Goal: Find specific page/section: Find specific page/section

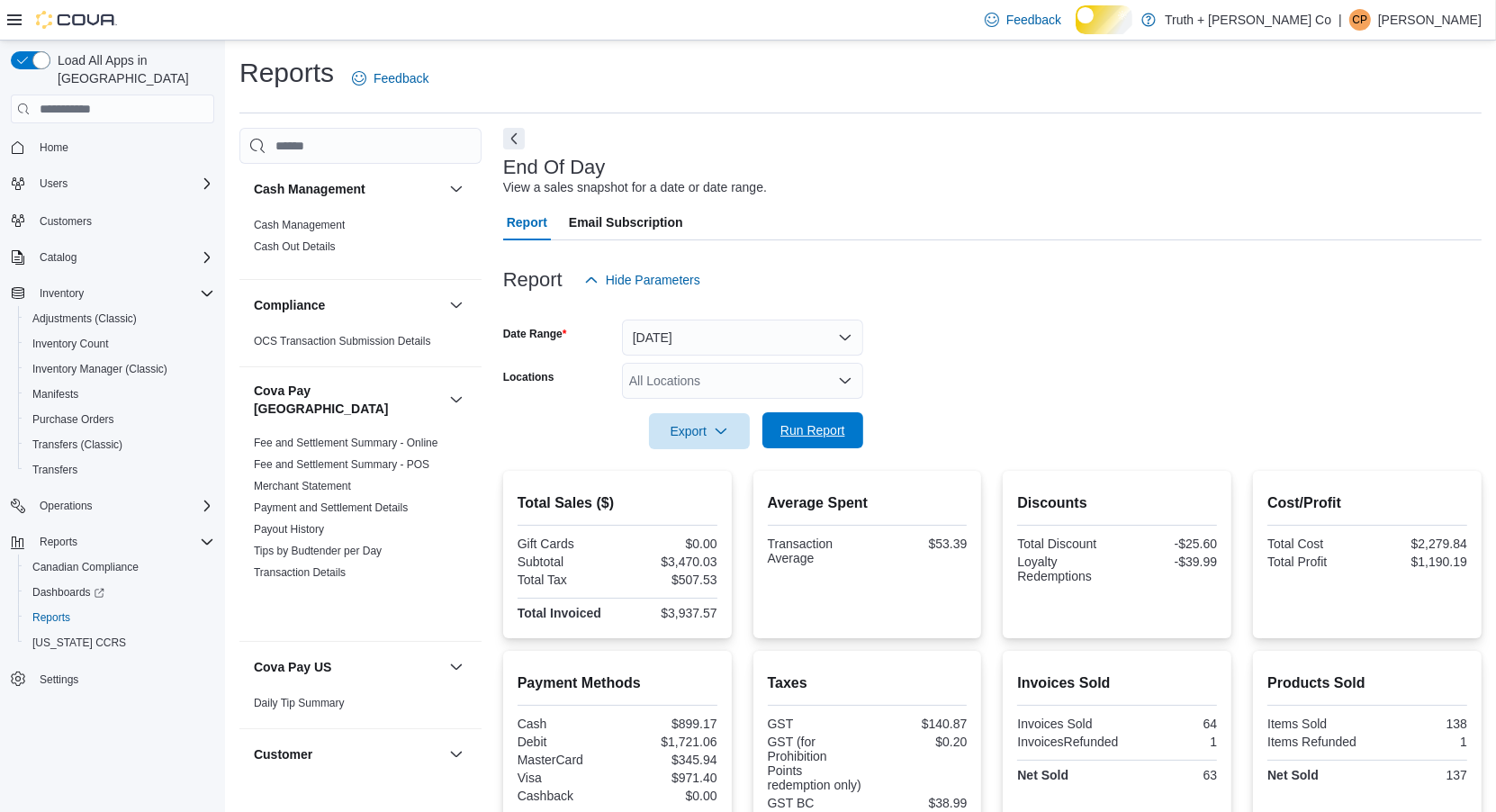
click at [806, 440] on span "Run Report" at bounding box center [813, 430] width 65 height 18
click at [814, 440] on span "Run Report" at bounding box center [813, 430] width 65 height 18
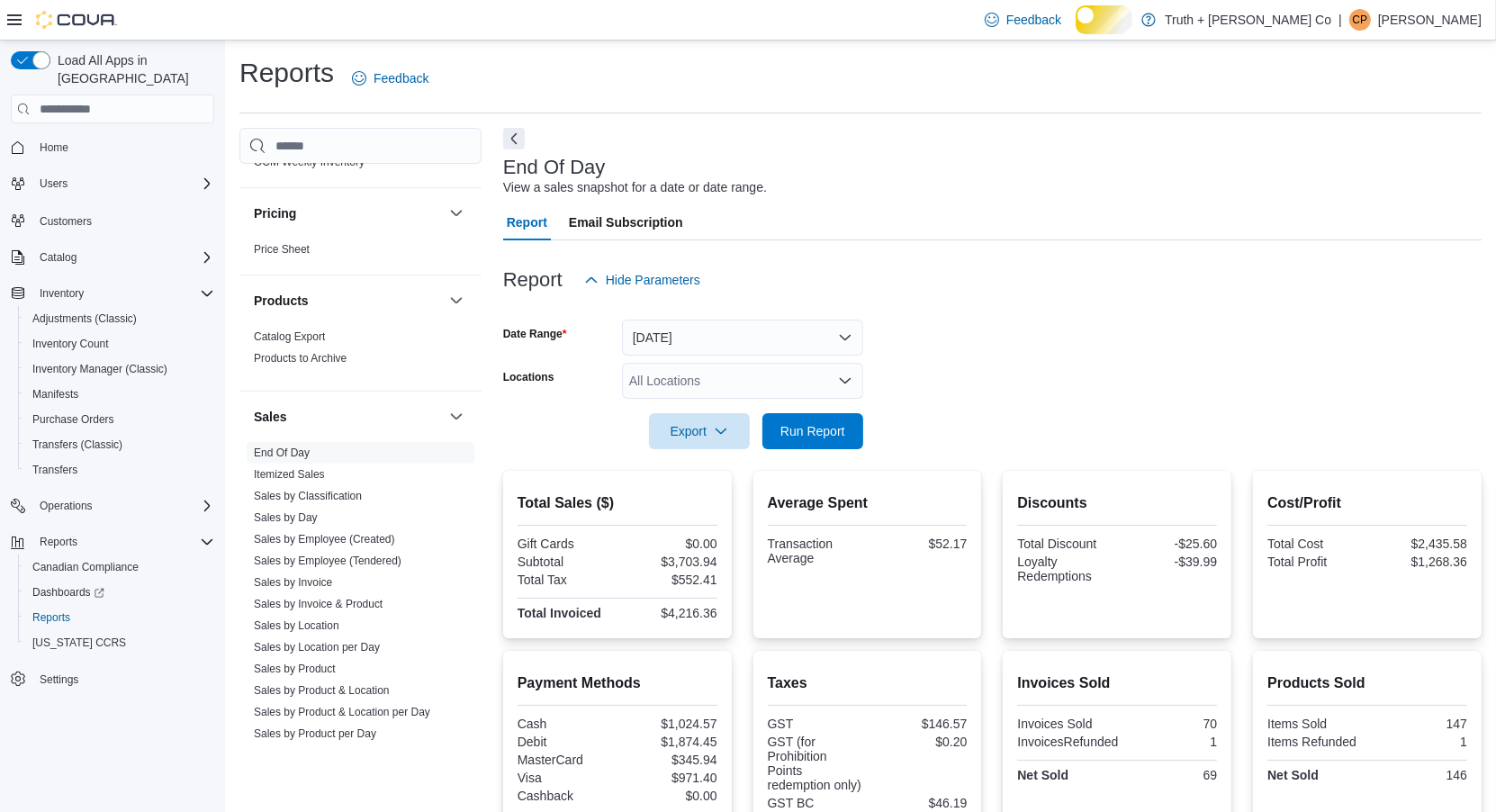
scroll to position [1909, 0]
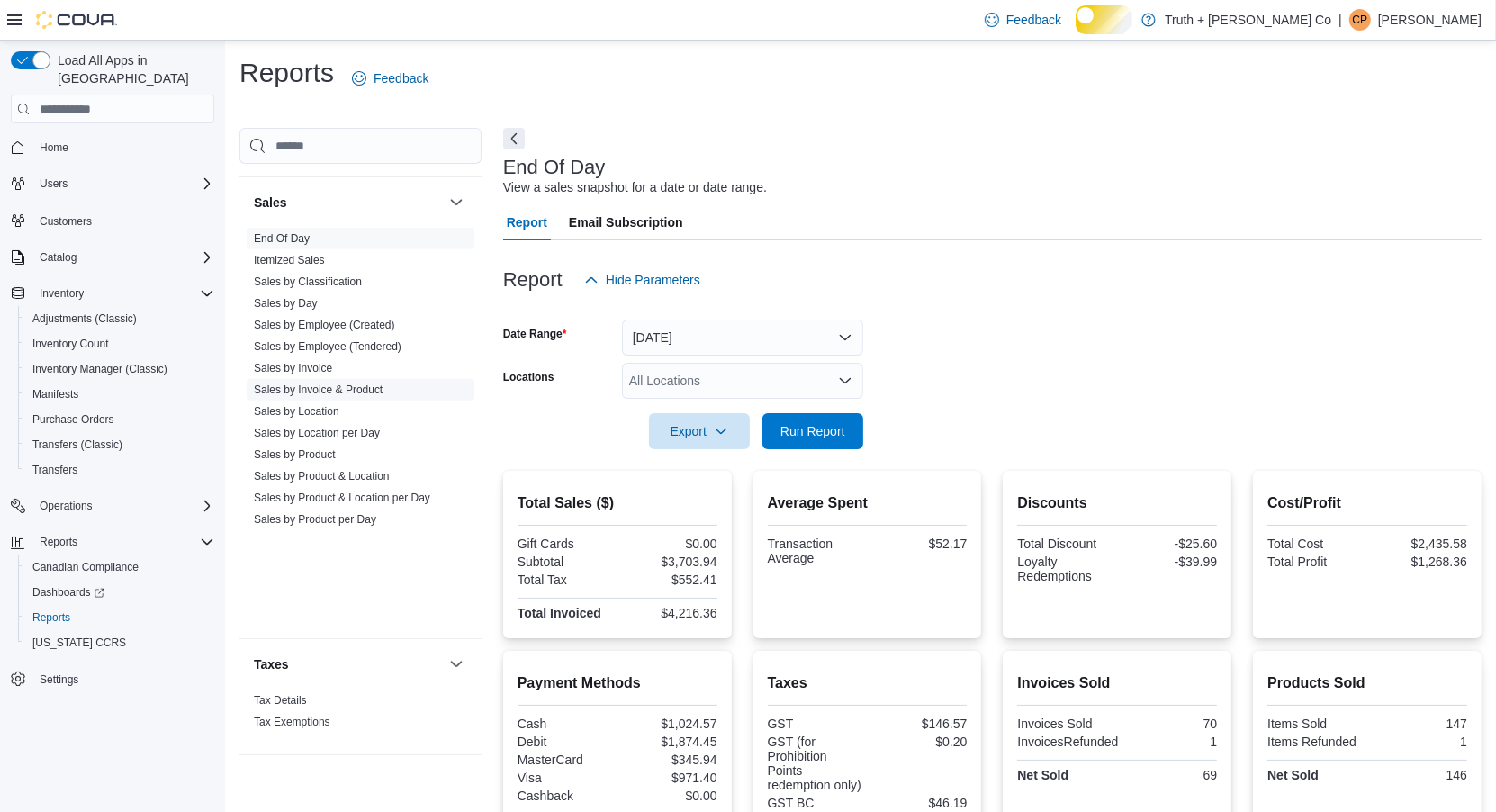
click at [352, 396] on link "Sales by Invoice & Product" at bounding box center [318, 389] width 129 height 12
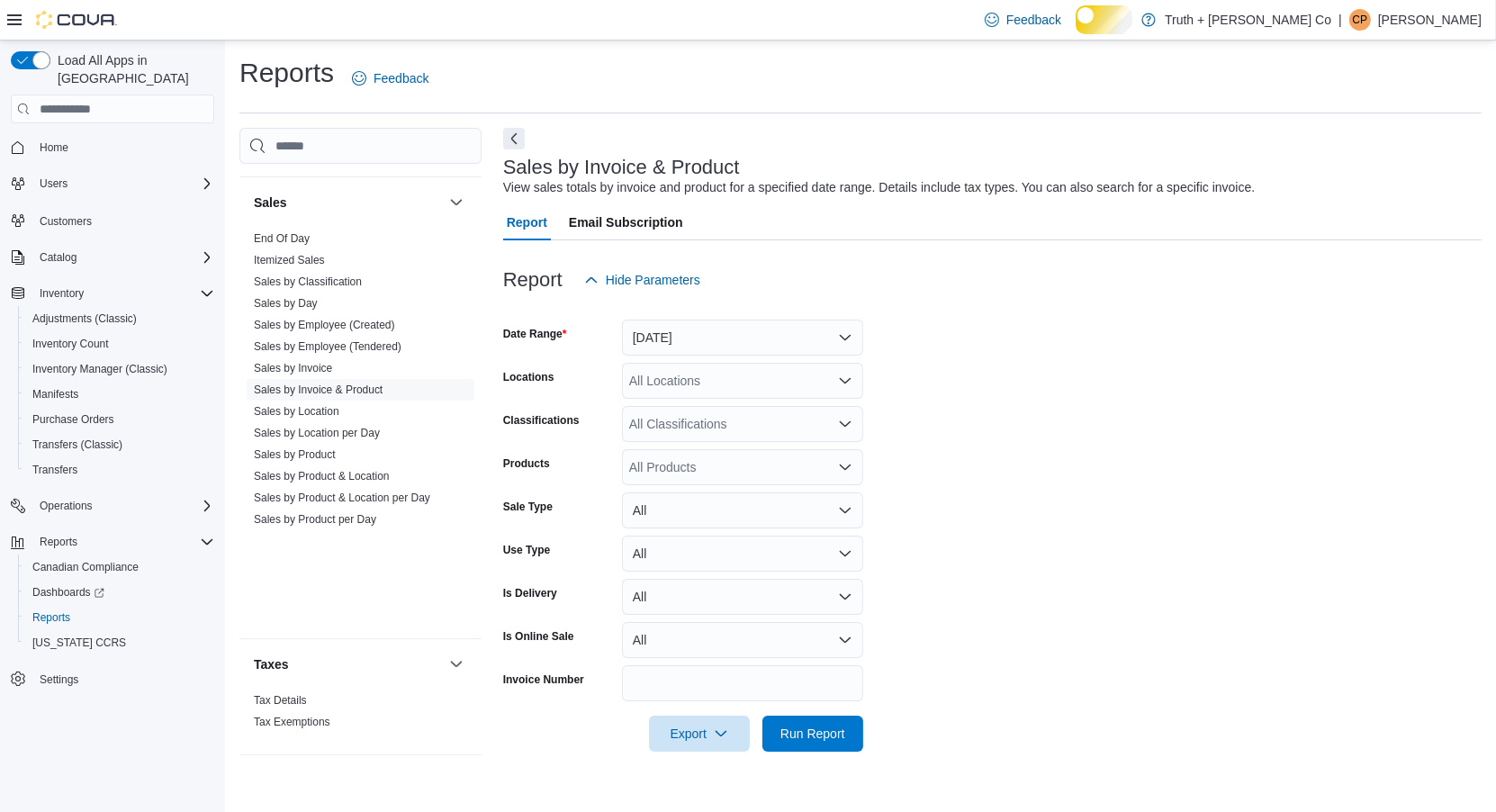
scroll to position [12, 0]
click at [506, 134] on button "Next" at bounding box center [514, 137] width 22 height 22
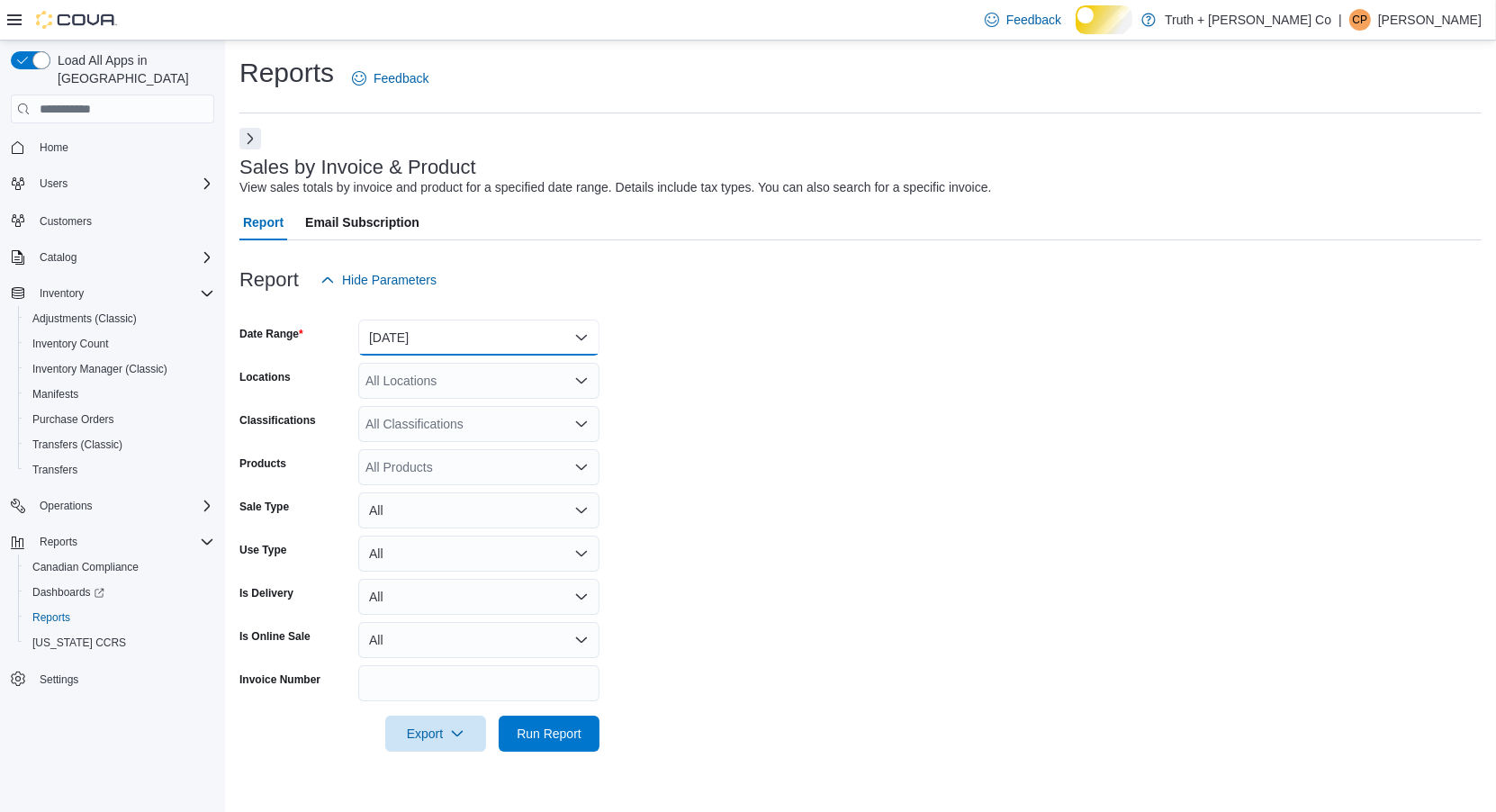
click at [504, 355] on button "[DATE]" at bounding box center [478, 338] width 241 height 36
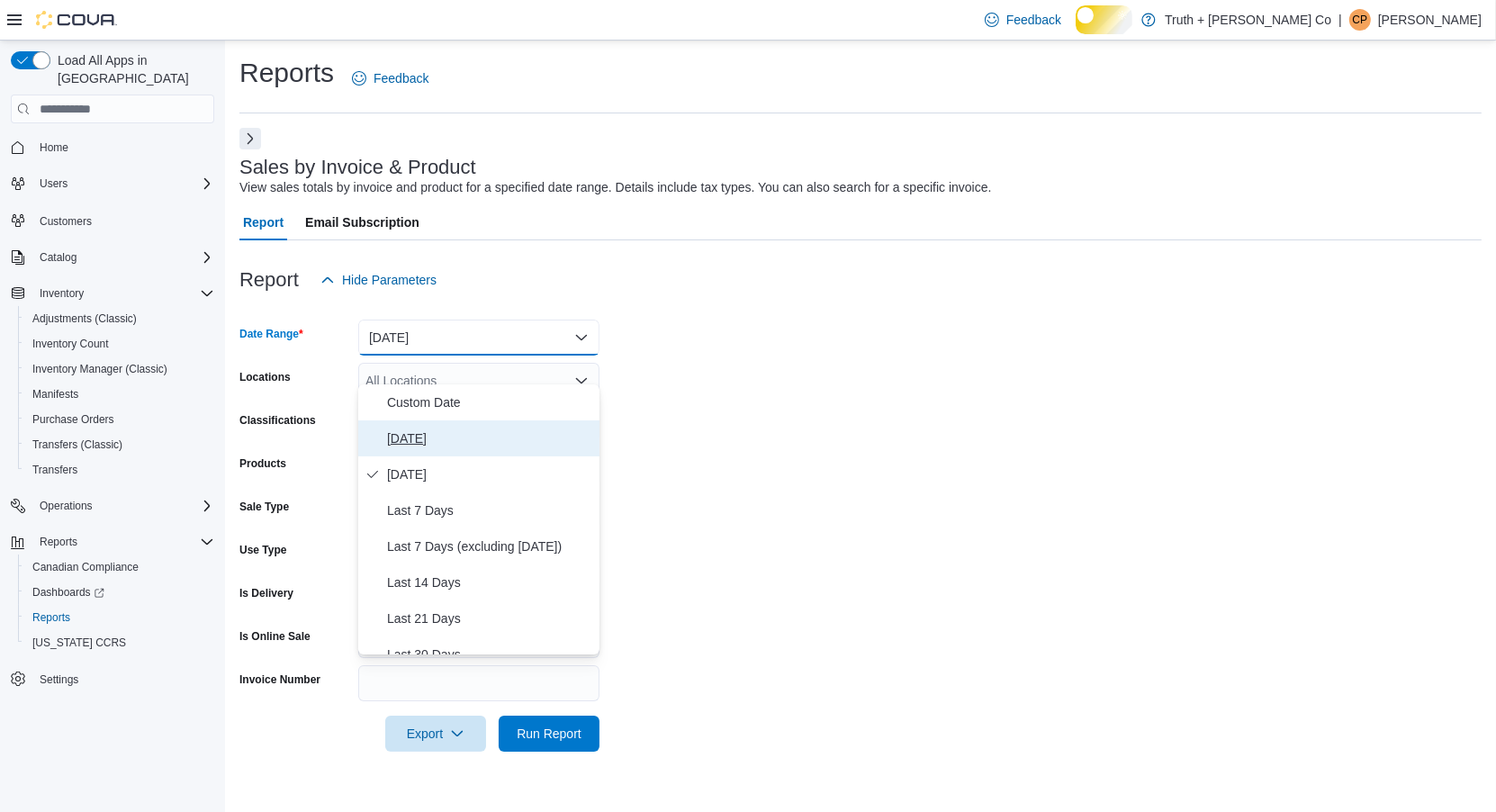
click at [418, 442] on span "[DATE]" at bounding box center [490, 438] width 205 height 22
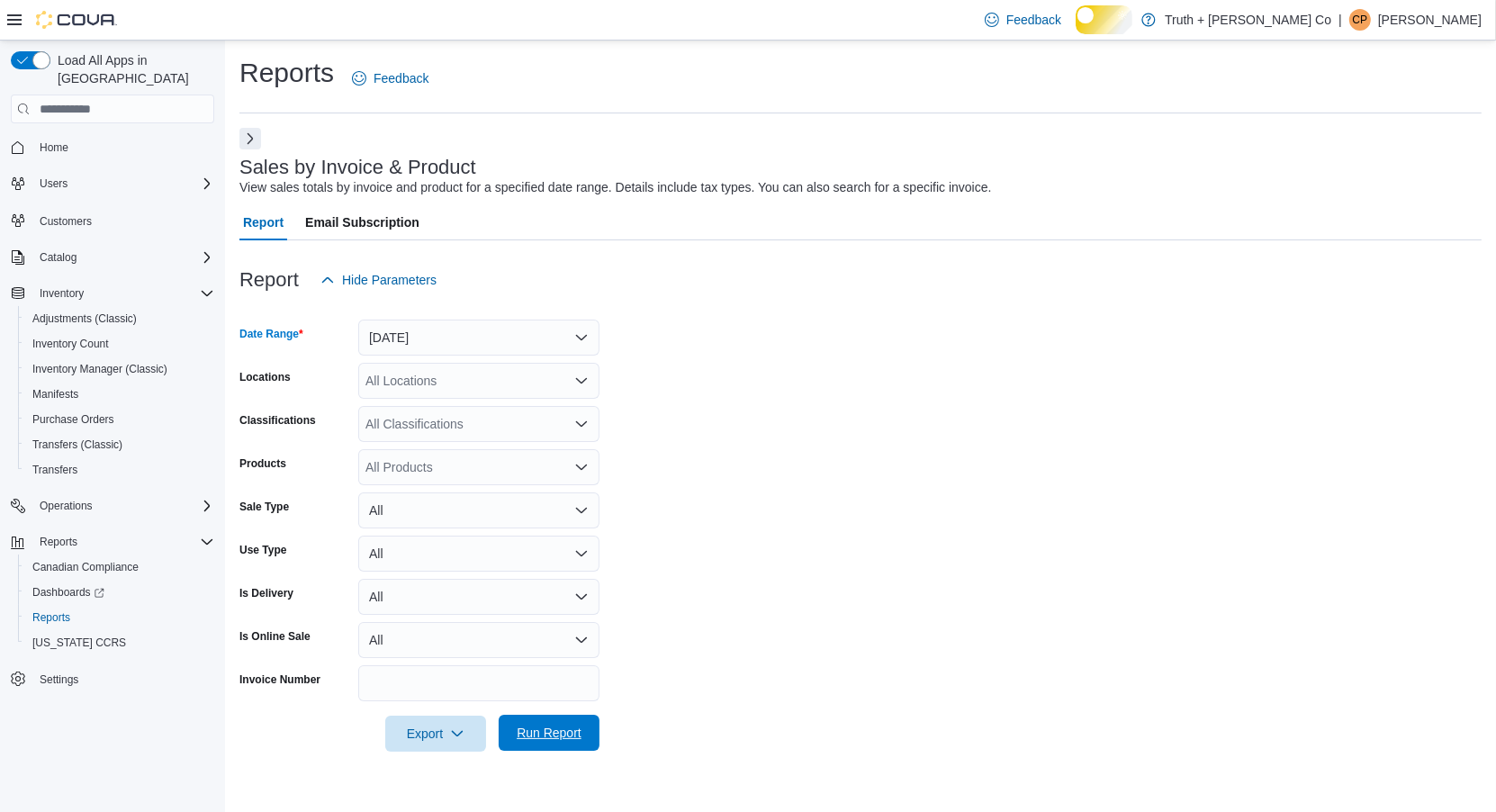
click at [527, 742] on span "Run Report" at bounding box center [549, 732] width 65 height 18
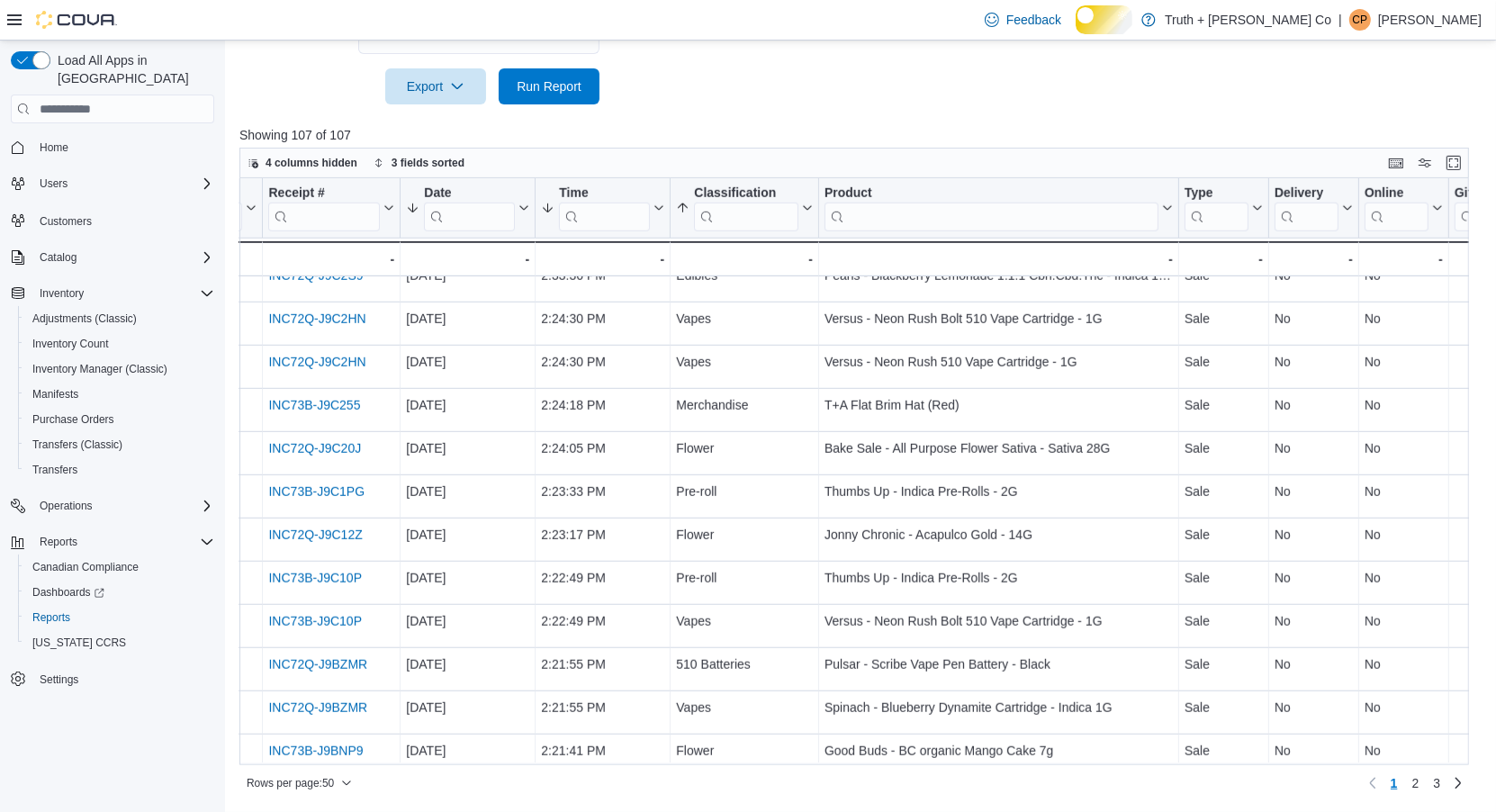
scroll to position [1320, 0]
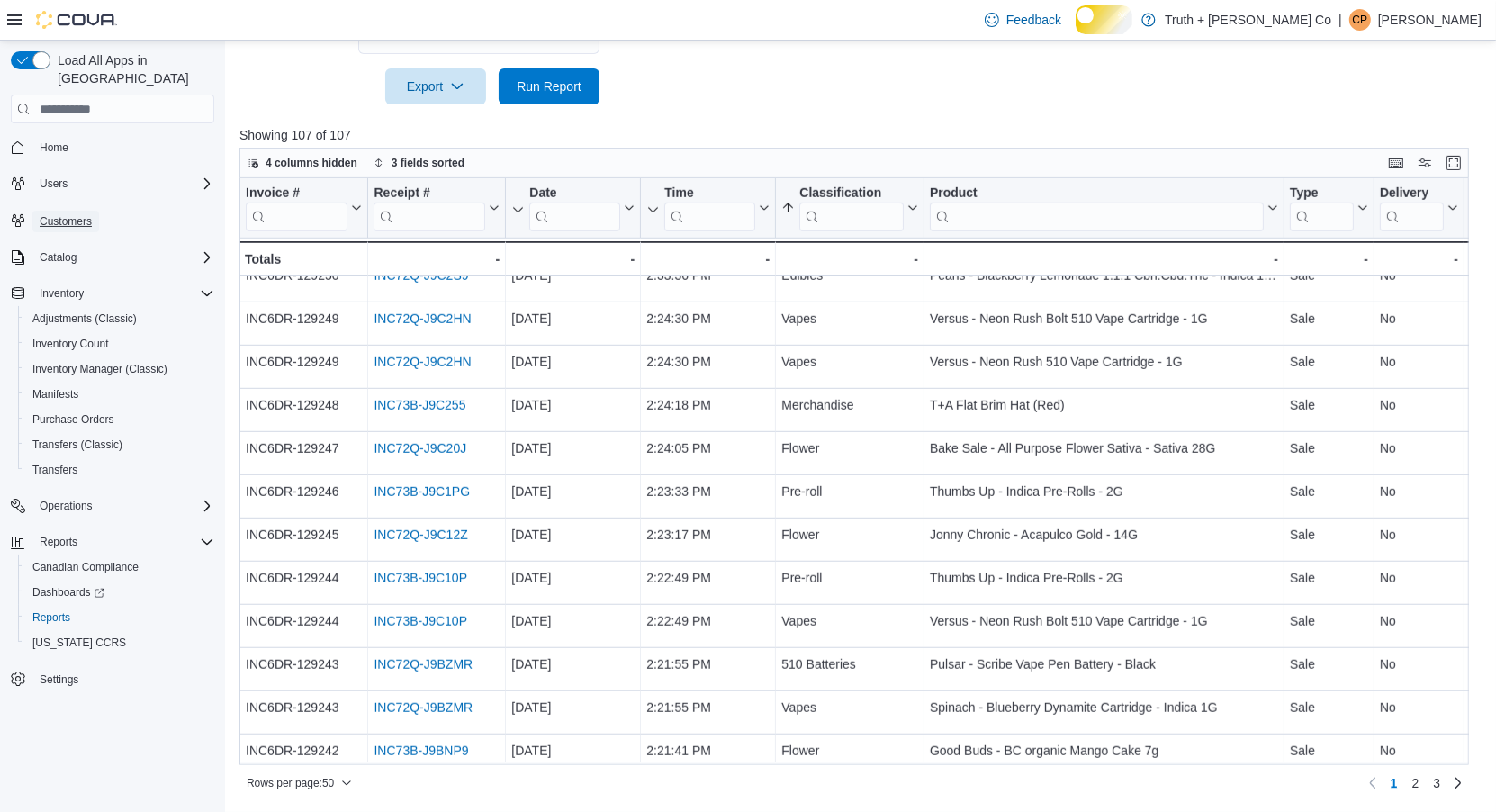
click at [88, 224] on span "Customers" at bounding box center [65, 221] width 52 height 14
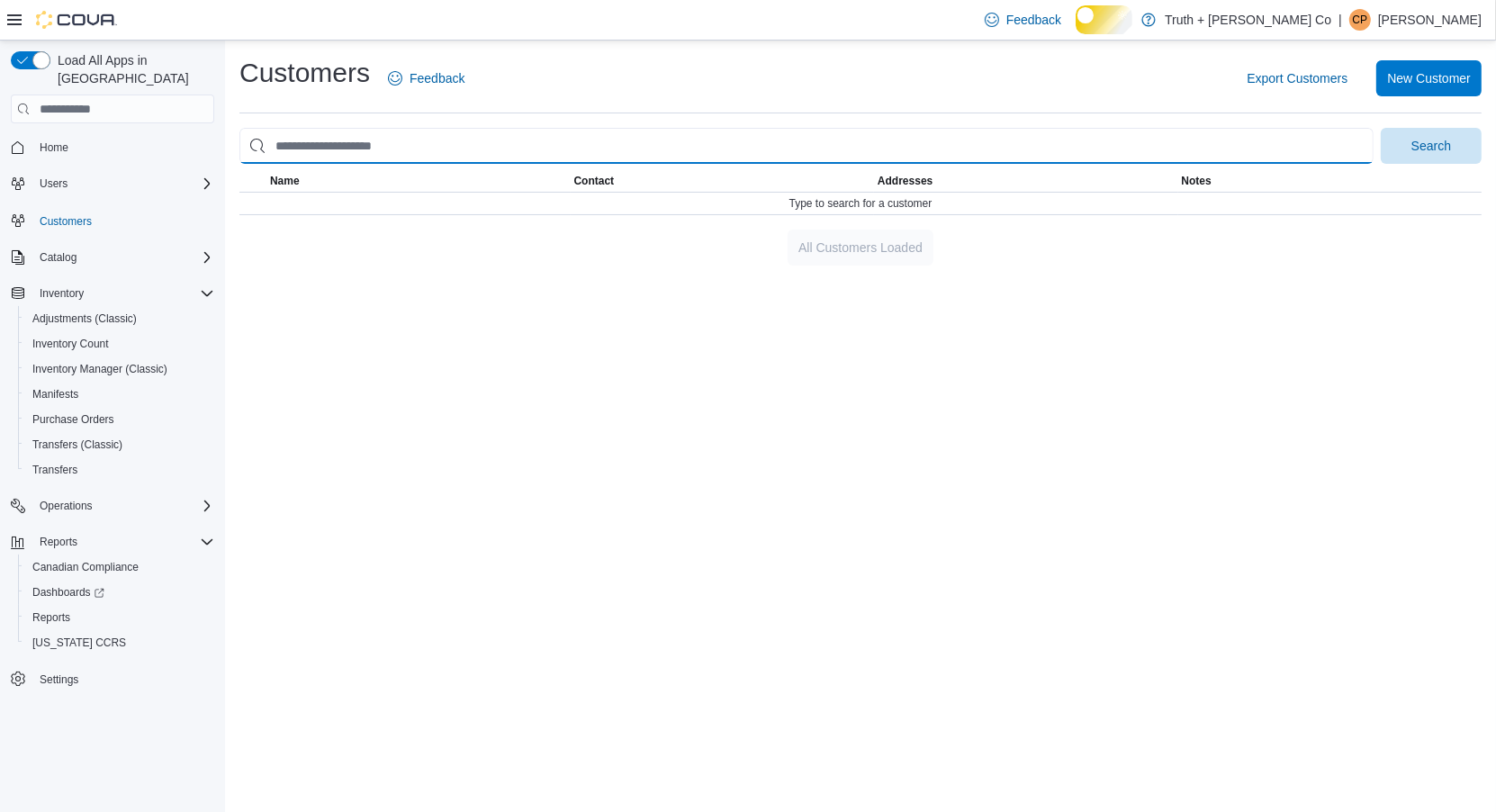
click at [339, 164] on input "search" at bounding box center [806, 146] width 1134 height 36
type input "*****"
click at [1381, 128] on button "Search" at bounding box center [1431, 146] width 101 height 36
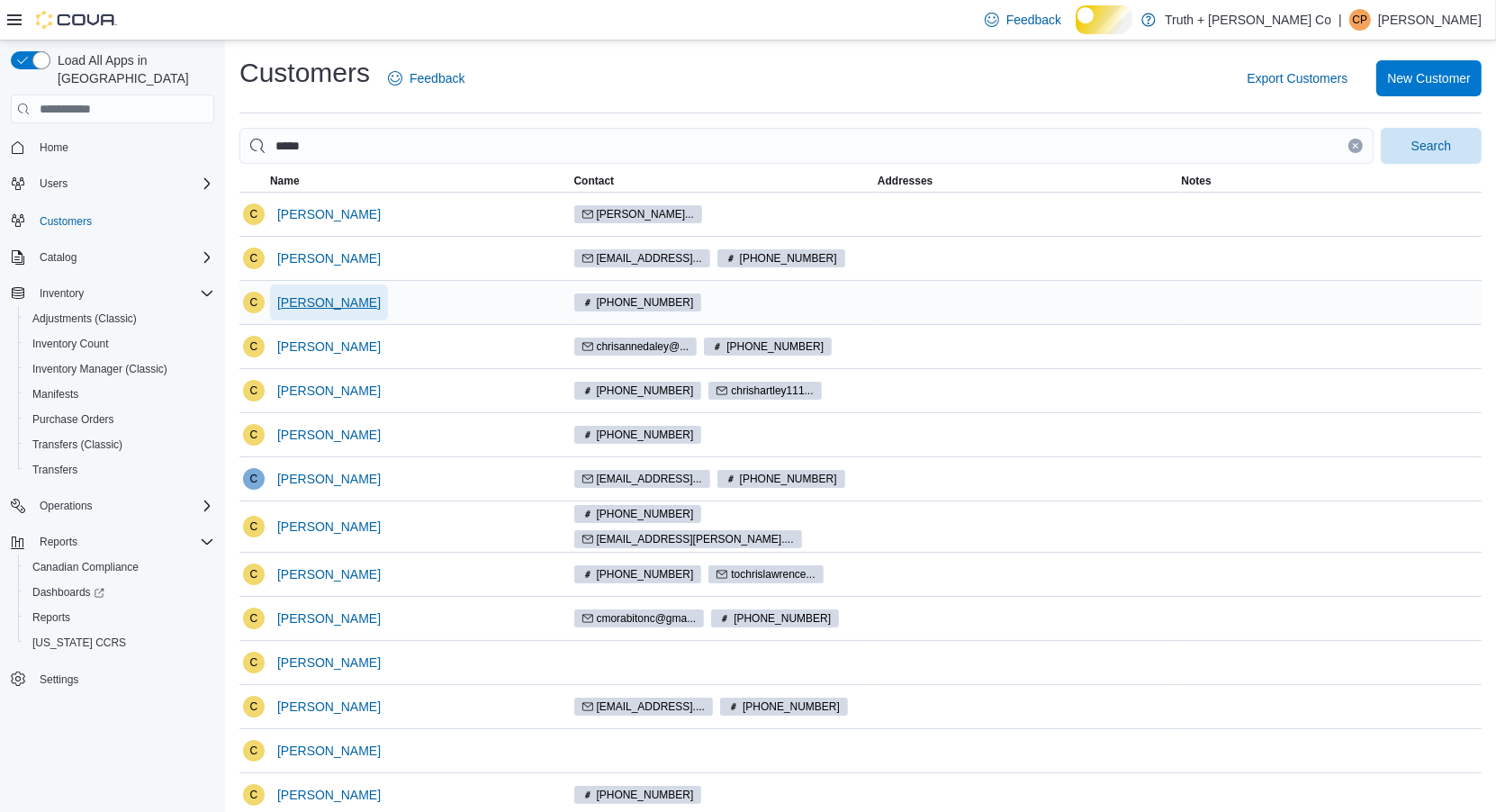
click at [305, 311] on span "[PERSON_NAME]" at bounding box center [329, 302] width 104 height 18
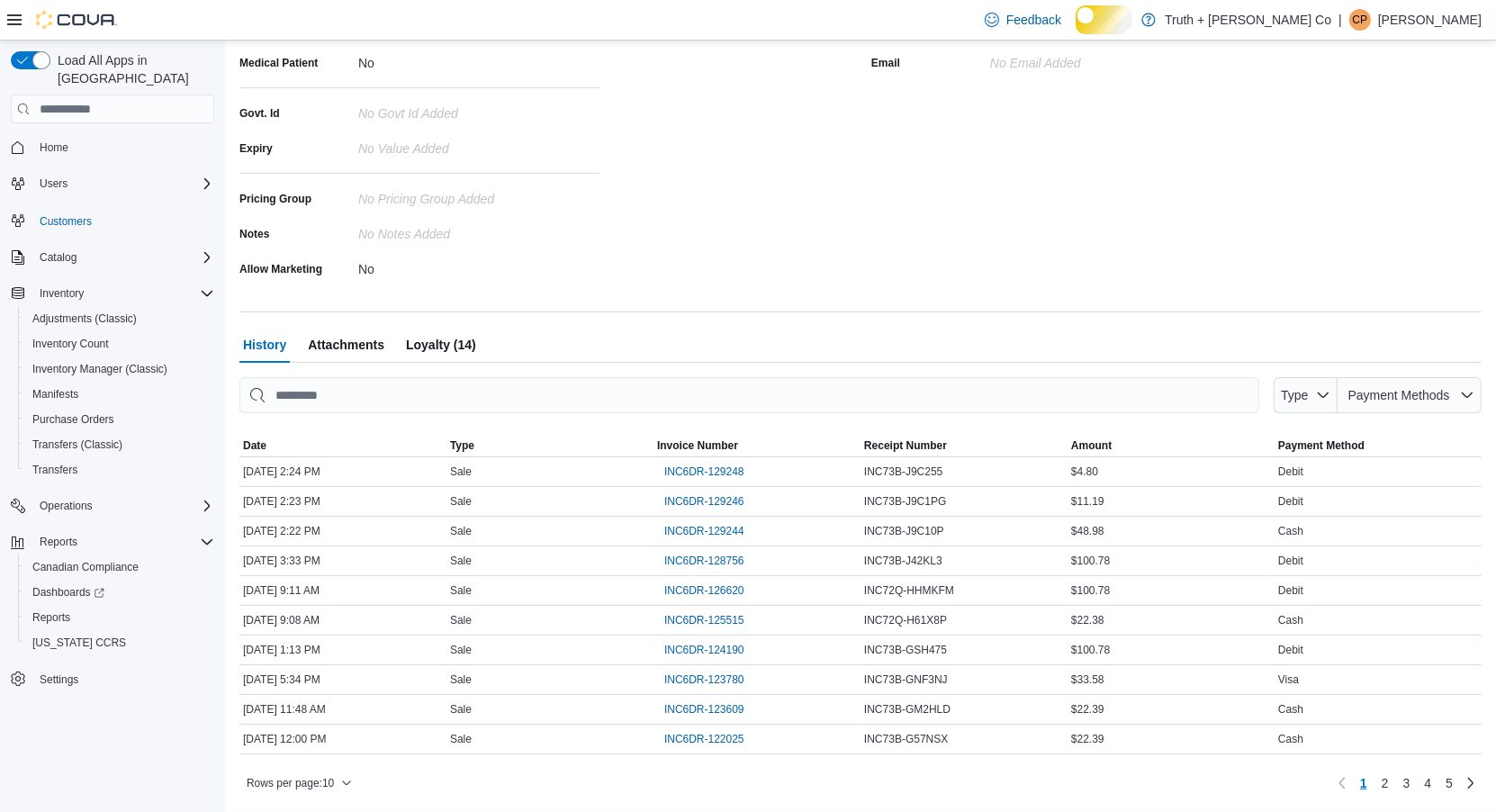
scroll to position [401, 0]
click at [476, 327] on span "Loyalty (14)" at bounding box center [441, 345] width 70 height 36
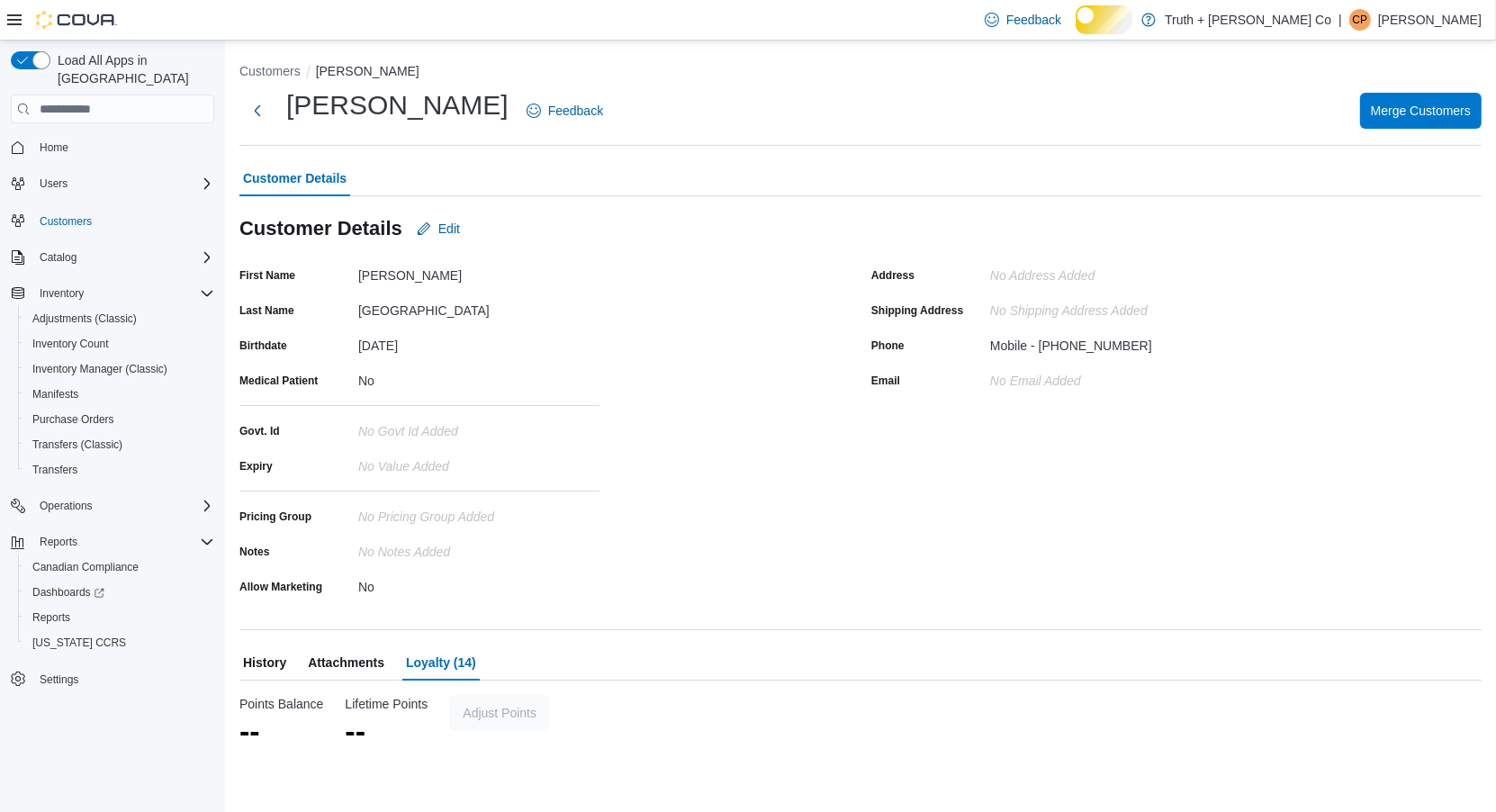
scroll to position [40, 0]
click at [283, 681] on span "History" at bounding box center [264, 662] width 43 height 36
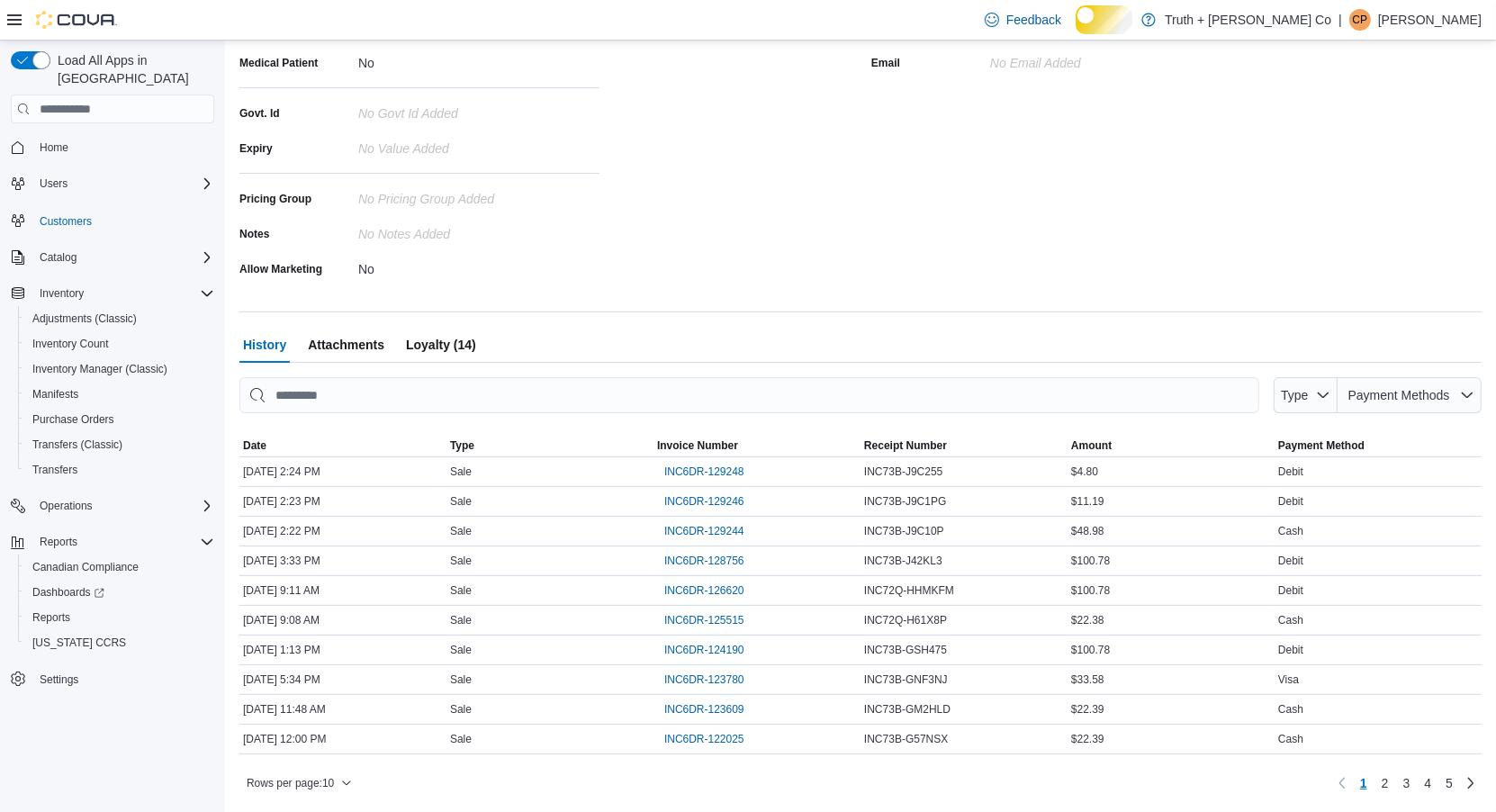
scroll to position [471, 0]
click at [744, 524] on span "INC6DR-129244" at bounding box center [704, 531] width 80 height 14
click at [740, 494] on span "INC6DR-129246" at bounding box center [704, 501] width 80 height 14
click at [741, 465] on span "INC6DR-129248" at bounding box center [704, 471] width 80 height 14
click at [744, 465] on span "INC6DR-129248" at bounding box center [704, 471] width 80 height 14
